Goal: Task Accomplishment & Management: Use online tool/utility

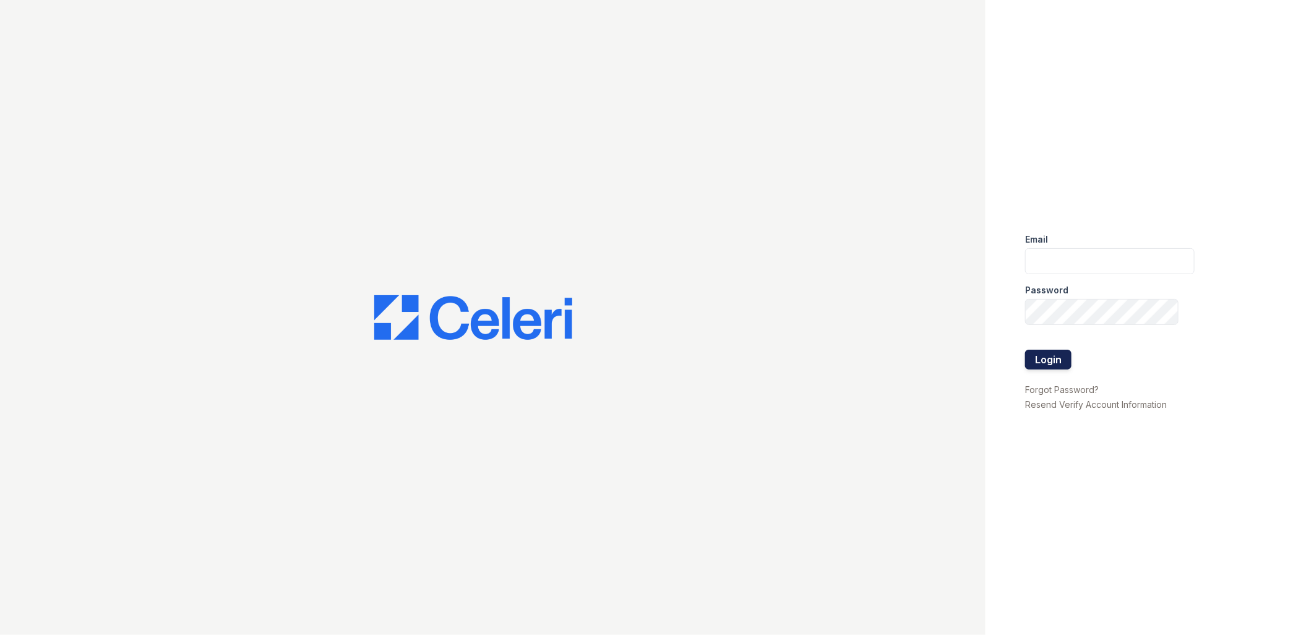
type input "[EMAIL_ADDRESS][DOMAIN_NAME]"
click at [1043, 361] on button "Login" at bounding box center [1048, 360] width 46 height 20
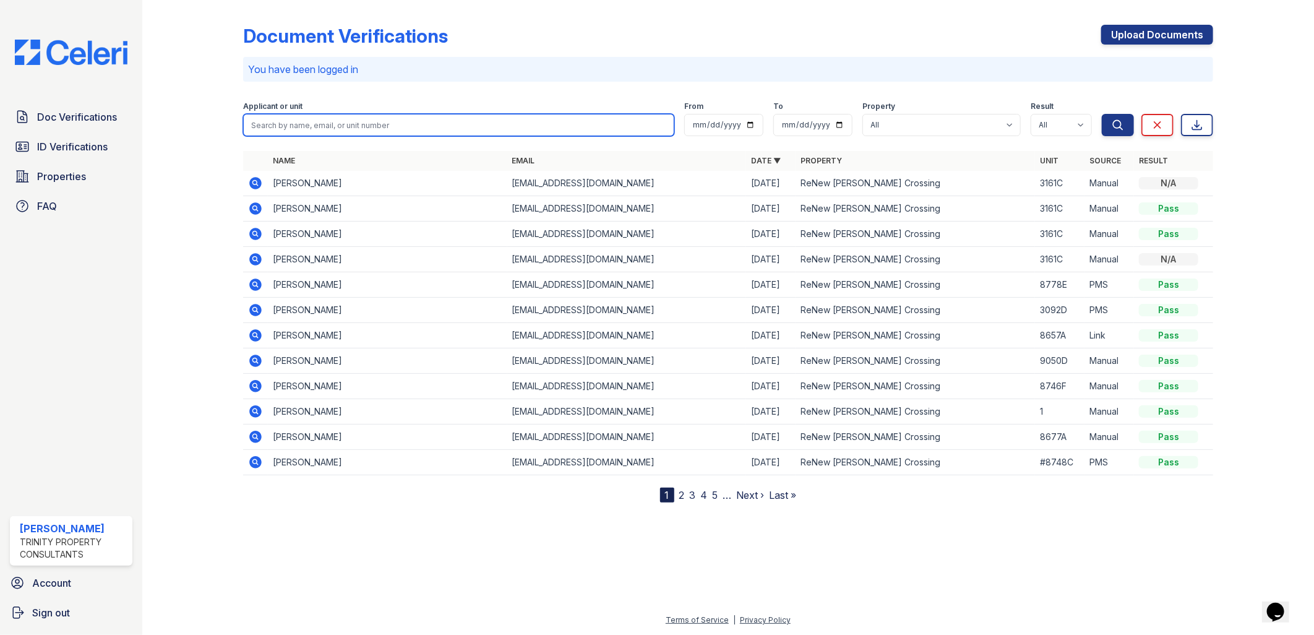
click at [322, 127] on input "search" at bounding box center [459, 125] width 432 height 22
type input "[PERSON_NAME]"
click at [1102, 114] on button "Search" at bounding box center [1118, 125] width 32 height 22
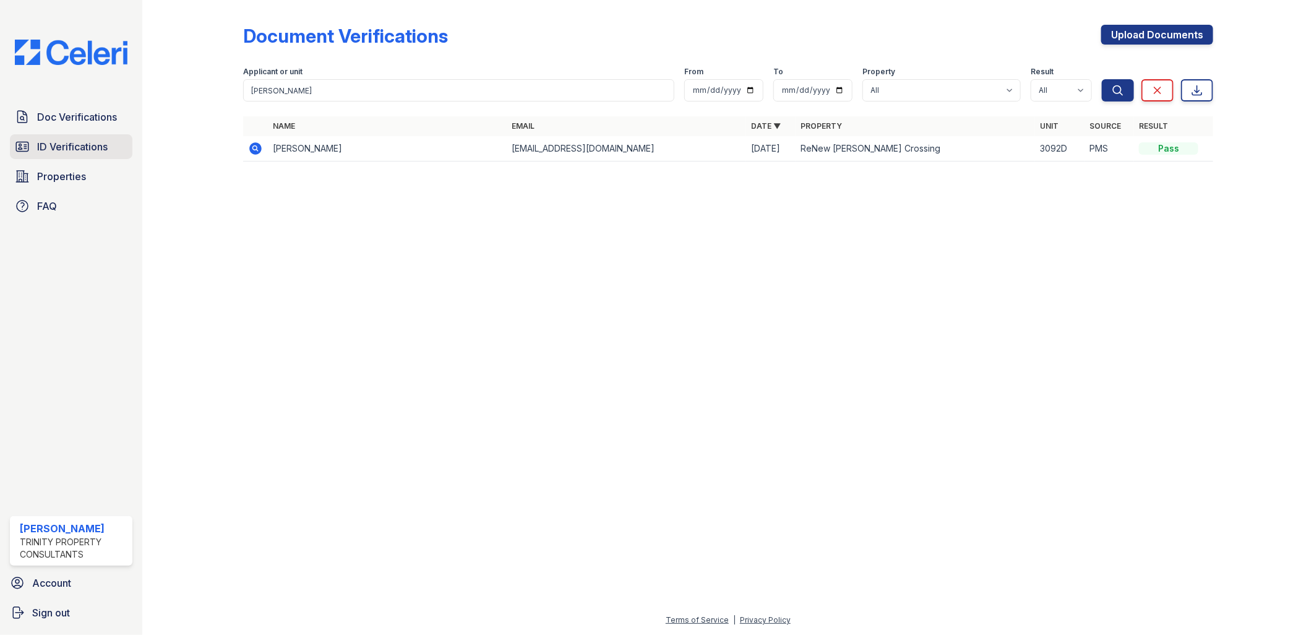
click at [84, 146] on span "ID Verifications" at bounding box center [72, 146] width 71 height 15
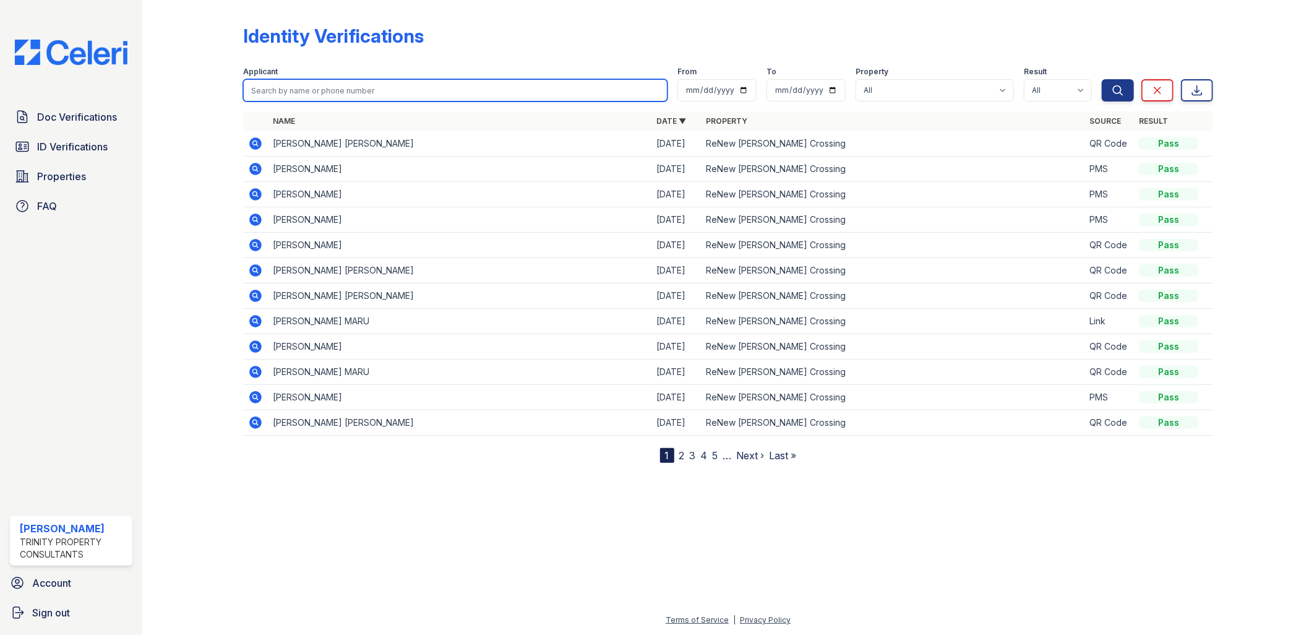
click at [283, 91] on input "search" at bounding box center [455, 90] width 425 height 22
type input "[PERSON_NAME]"
click at [1102, 79] on button "Search" at bounding box center [1118, 90] width 32 height 22
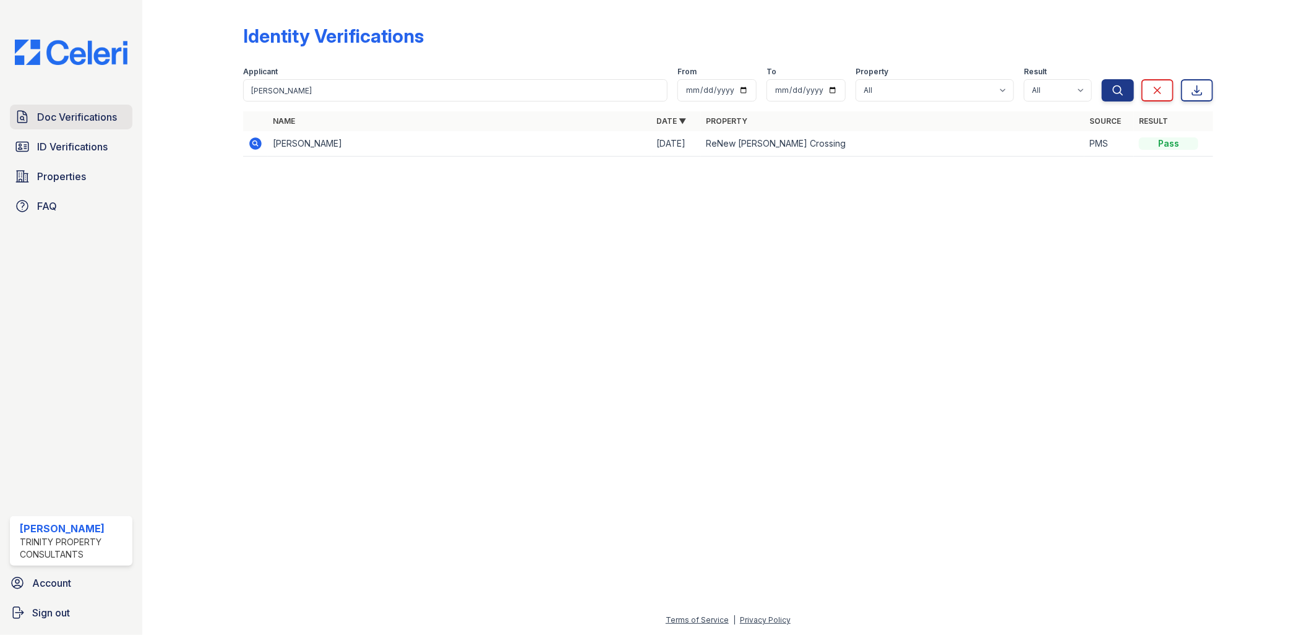
click at [100, 114] on span "Doc Verifications" at bounding box center [77, 117] width 80 height 15
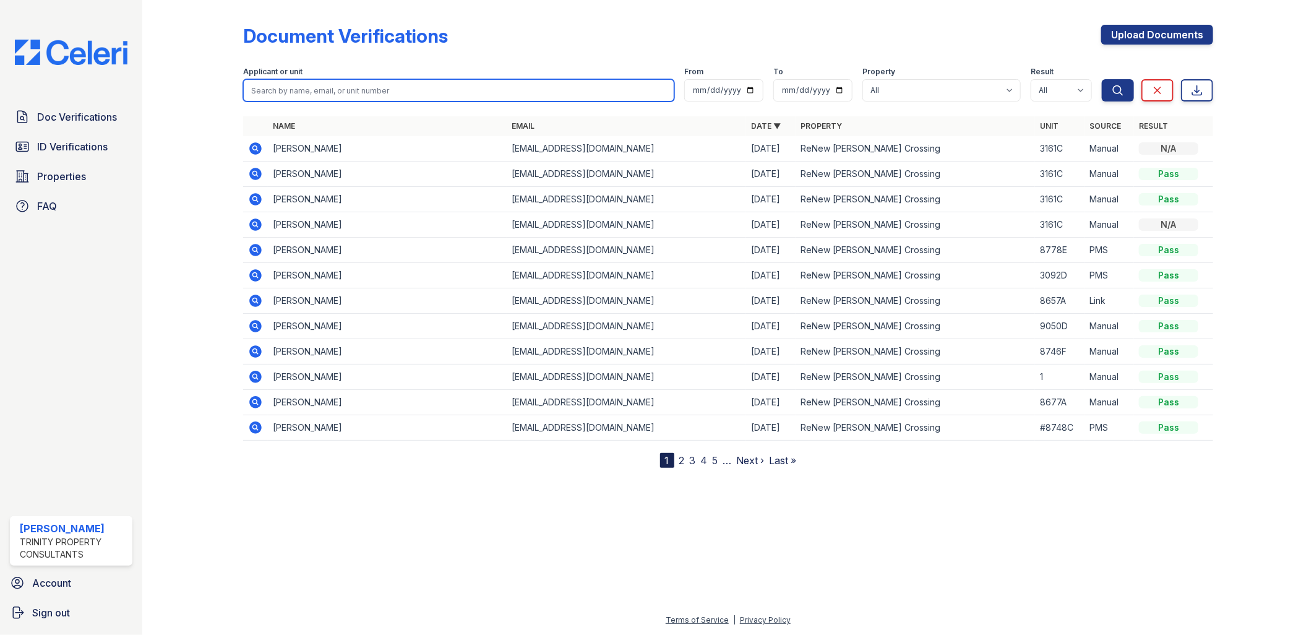
click at [323, 93] on input "search" at bounding box center [459, 90] width 432 height 22
type input "[PERSON_NAME]"
click at [1102, 79] on button "Search" at bounding box center [1118, 90] width 32 height 22
